Goal: Contribute content

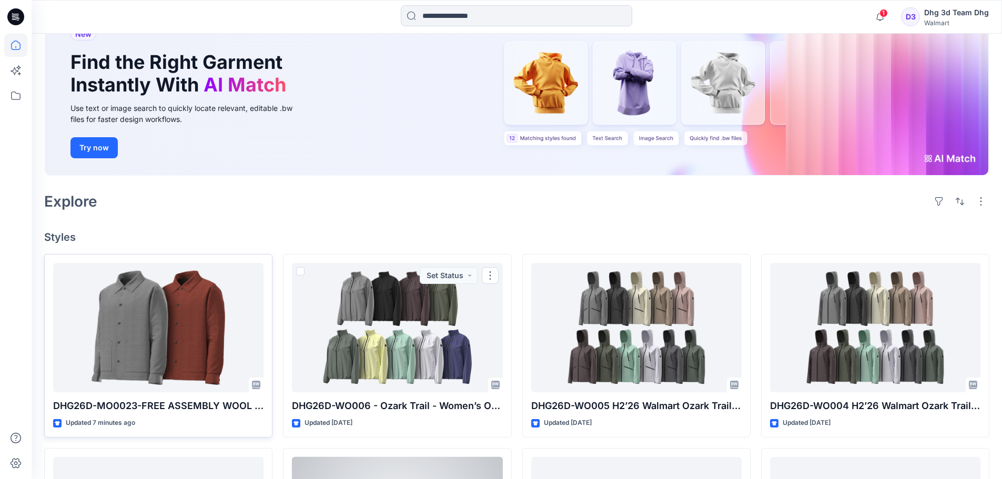
scroll to position [158, 0]
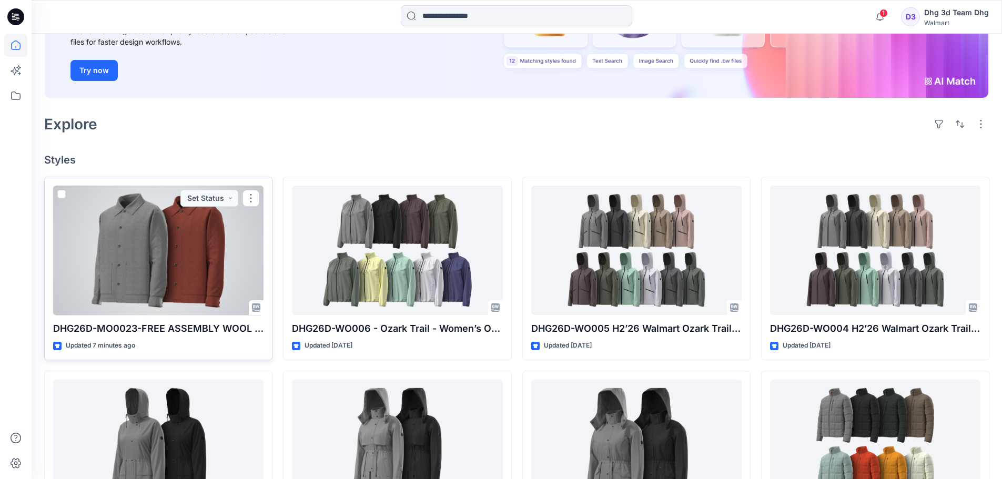
click at [217, 261] on div at bounding box center [158, 251] width 210 height 130
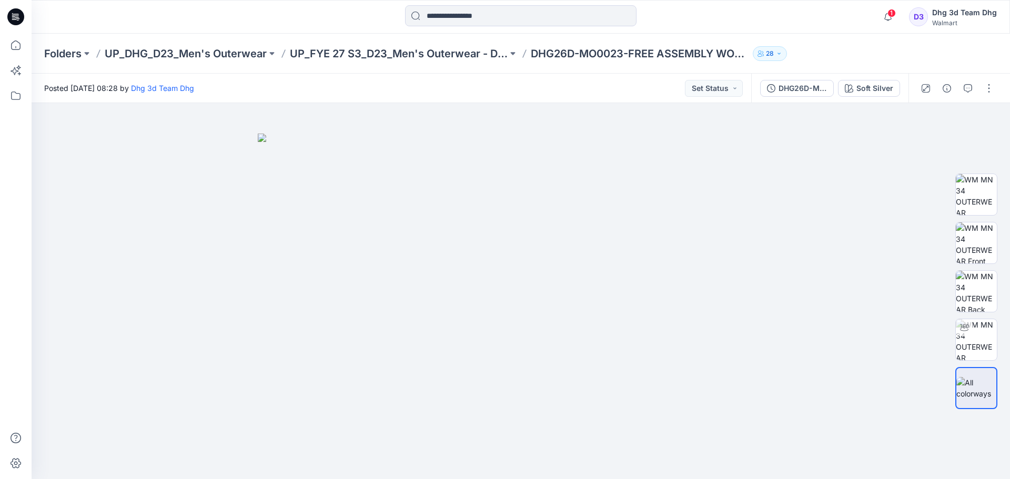
drag, startPoint x: 995, startPoint y: 92, endPoint x: 988, endPoint y: 102, distance: 11.8
click at [994, 93] on button "button" at bounding box center [988, 88] width 17 height 17
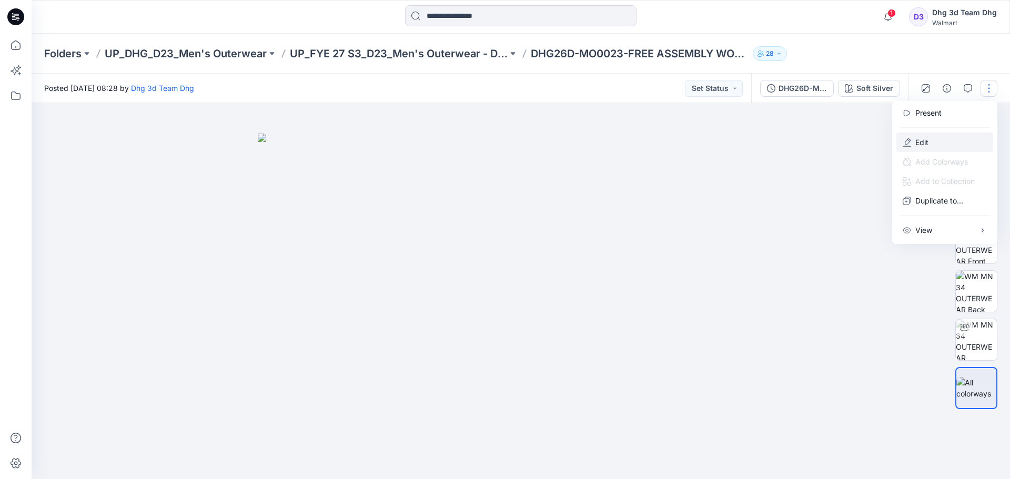
click at [970, 149] on button "Edit" at bounding box center [944, 142] width 97 height 19
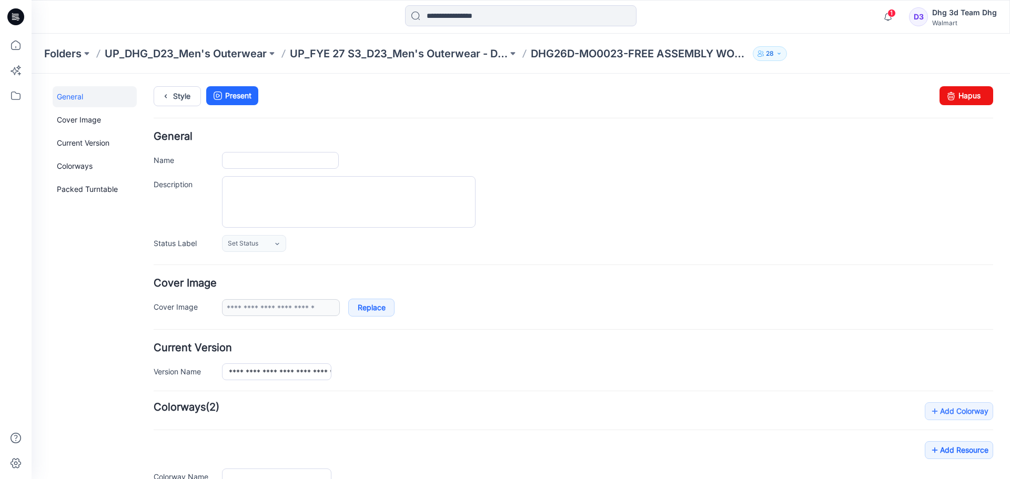
type input "**********"
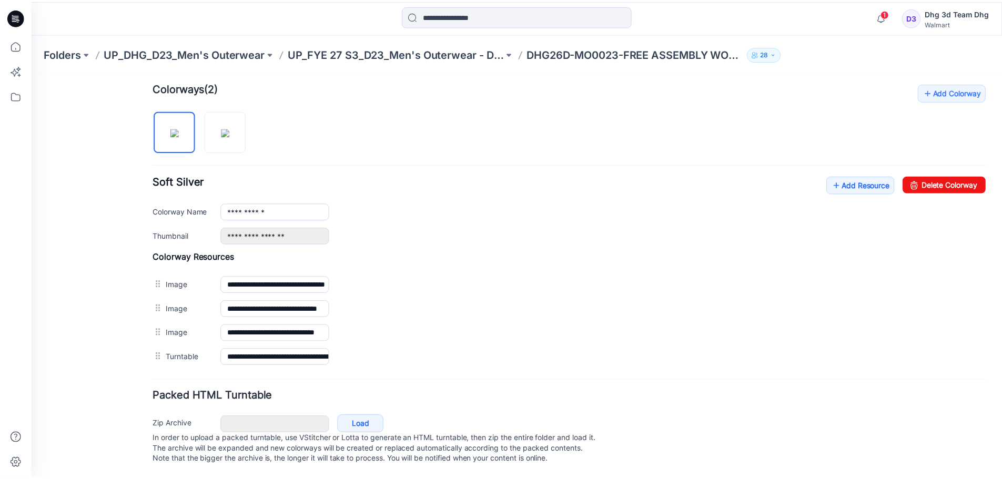
scroll to position [330, 0]
click at [850, 176] on link "Add Resource" at bounding box center [867, 185] width 68 height 18
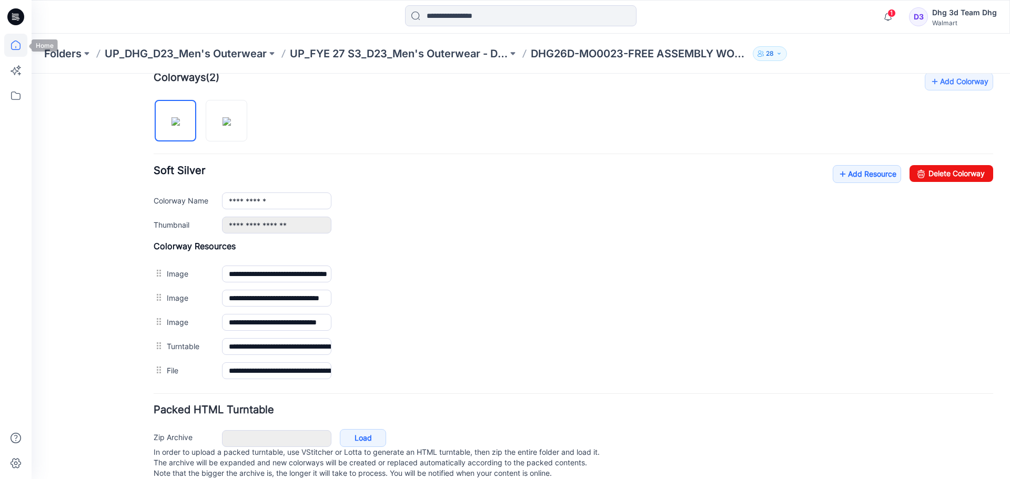
click at [13, 50] on icon at bounding box center [15, 45] width 23 height 23
